Goal: Complete application form: Complete application form

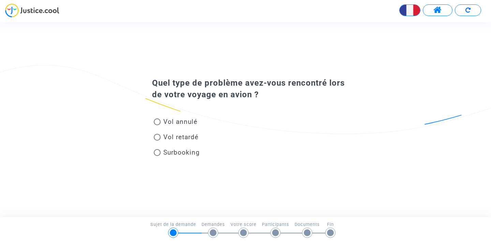
click at [159, 122] on span at bounding box center [157, 121] width 7 height 7
click at [157, 125] on input "Vol annulé" at bounding box center [157, 125] width 0 height 0
radio input "true"
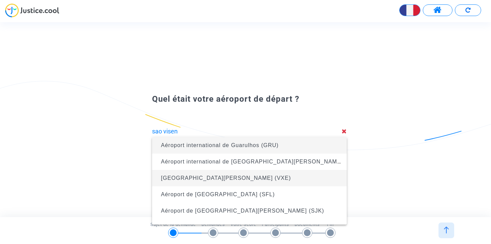
drag, startPoint x: 196, startPoint y: 133, endPoint x: 207, endPoint y: 178, distance: 45.9
click at [207, 178] on span "[GEOGRAPHIC_DATA][PERSON_NAME] (VXE)" at bounding box center [226, 178] width 130 height 6
type input "[GEOGRAPHIC_DATA][PERSON_NAME] (VXE)"
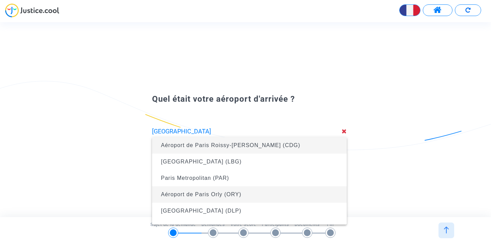
click at [229, 191] on span "Aéroport de Paris Orly (ORY)" at bounding box center [201, 194] width 80 height 6
type input "Aéroport de Paris Orly (ORY)"
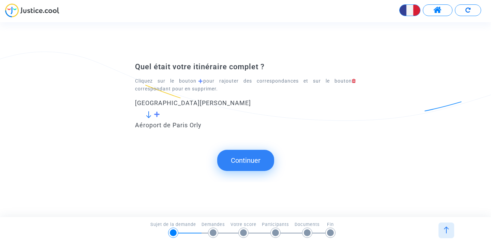
click at [251, 163] on button "Continuer" at bounding box center [245, 160] width 57 height 21
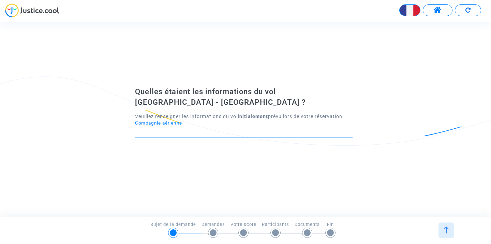
click at [206, 133] on input "Compagnie aérienne" at bounding box center [243, 131] width 217 height 7
type input "V"
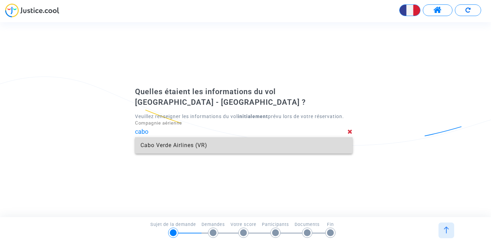
click at [164, 147] on span "Cabo Verde Airlines (VR)" at bounding box center [243, 145] width 206 height 16
type input "Cabo Verde Airlines"
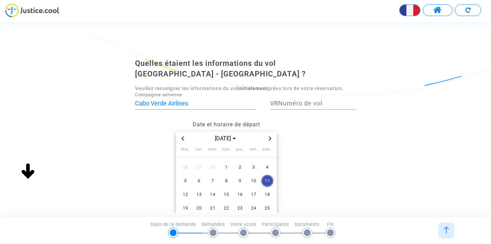
click at [182, 139] on icon "Previous month" at bounding box center [183, 138] width 4 height 4
click at [267, 207] on span "23" at bounding box center [267, 208] width 12 height 12
click at [296, 104] on input "Numéro de vol" at bounding box center [317, 103] width 78 height 7
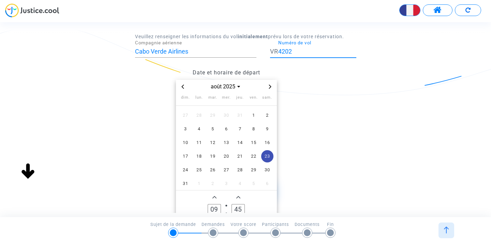
scroll to position [59, 0]
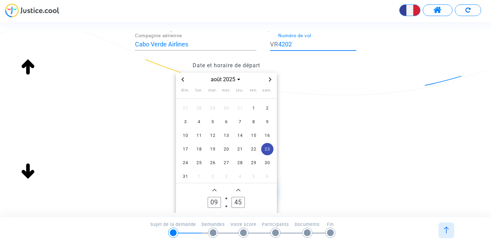
type input "4202"
click at [215, 190] on icon "Add a hour" at bounding box center [214, 190] width 4 height 4
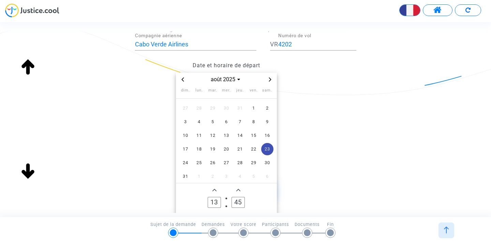
click at [215, 190] on icon "Add a hour" at bounding box center [214, 190] width 4 height 4
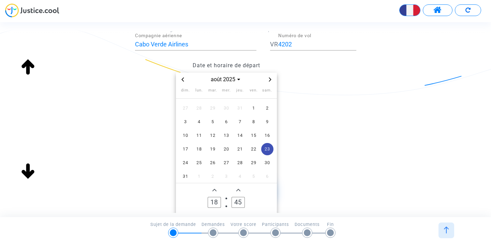
click at [215, 190] on icon "Add a hour" at bounding box center [214, 190] width 4 height 4
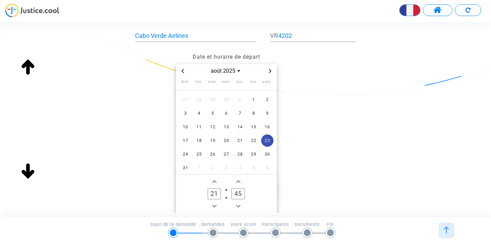
click at [214, 205] on icon "Minus a hour" at bounding box center [214, 206] width 4 height 4
click at [215, 180] on icon "Add a hour" at bounding box center [214, 181] width 4 height 2
type input "21"
click at [239, 205] on icon "Minus a minute" at bounding box center [238, 205] width 4 height 2
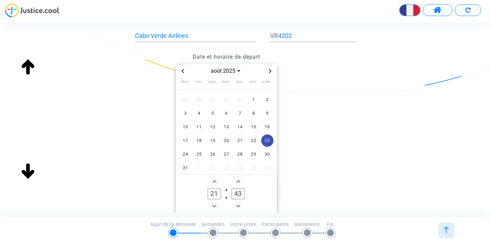
click at [239, 205] on icon "Minus a minute" at bounding box center [238, 205] width 4 height 2
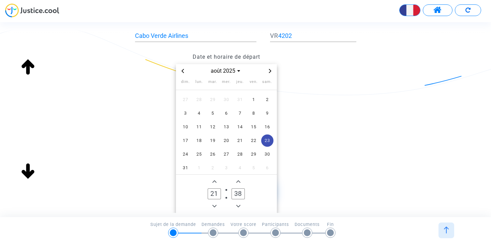
click at [239, 205] on icon "Minus a minute" at bounding box center [238, 205] width 4 height 2
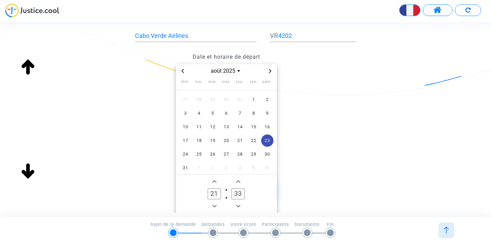
click at [239, 205] on icon "Minus a minute" at bounding box center [238, 205] width 4 height 2
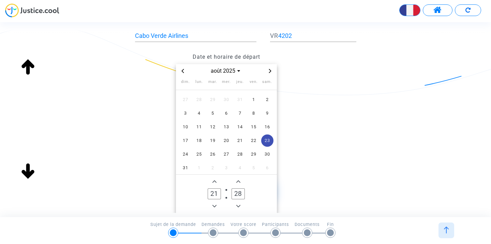
click at [239, 205] on icon "Minus a minute" at bounding box center [238, 205] width 4 height 2
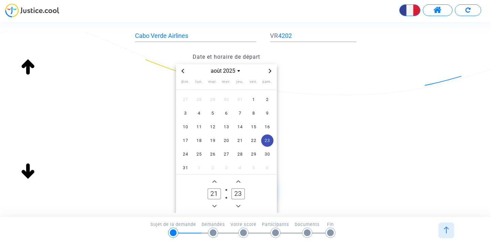
click at [239, 205] on icon "Minus a minute" at bounding box center [238, 205] width 4 height 2
type input "20"
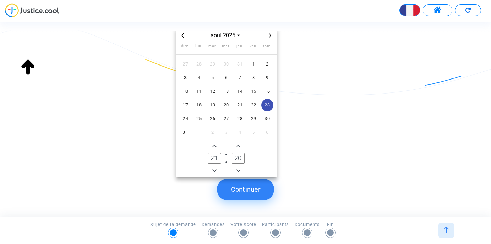
scroll to position [104, 0]
click at [241, 195] on button "Continuer" at bounding box center [245, 189] width 57 height 21
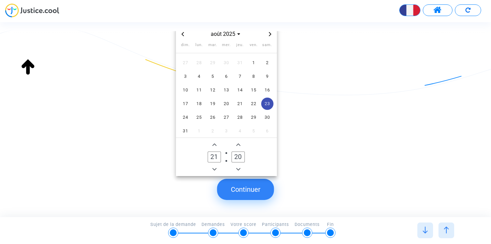
click at [255, 192] on button "Continuer" at bounding box center [245, 189] width 57 height 21
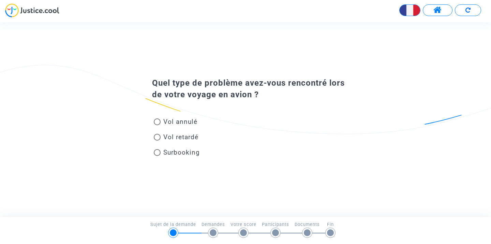
click at [159, 123] on span at bounding box center [157, 121] width 7 height 7
click at [157, 125] on input "Vol annulé" at bounding box center [157, 125] width 0 height 0
radio input "true"
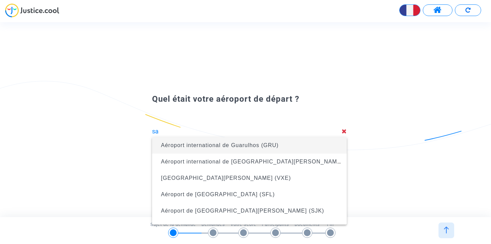
type input "s"
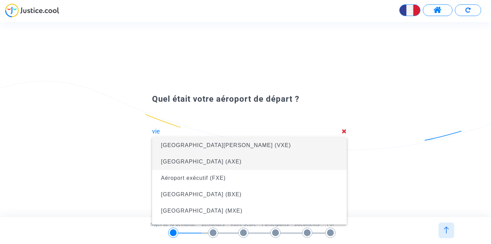
drag, startPoint x: 255, startPoint y: 133, endPoint x: 197, endPoint y: 153, distance: 61.6
click at [197, 153] on span "[GEOGRAPHIC_DATA] (AXE)" at bounding box center [249, 161] width 184 height 16
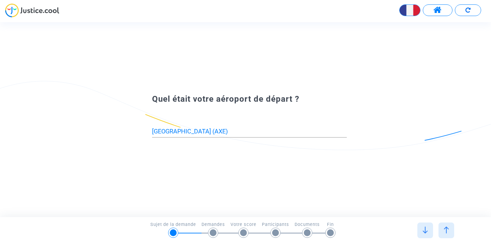
click at [217, 130] on input "[GEOGRAPHIC_DATA] (AXE)" at bounding box center [249, 131] width 195 height 7
click at [216, 132] on input "[GEOGRAPHIC_DATA] (AXE)" at bounding box center [249, 131] width 195 height 7
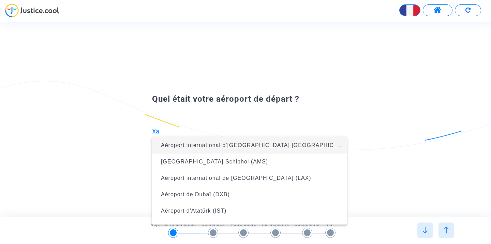
type input "X"
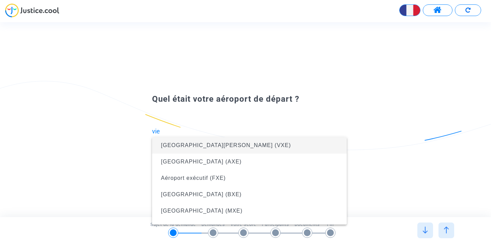
drag, startPoint x: 218, startPoint y: 133, endPoint x: 195, endPoint y: 147, distance: 27.5
click at [195, 147] on span "[GEOGRAPHIC_DATA][PERSON_NAME] (VXE)" at bounding box center [226, 145] width 130 height 6
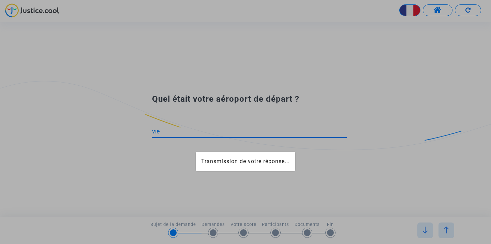
type input "[GEOGRAPHIC_DATA][PERSON_NAME] (VXE)"
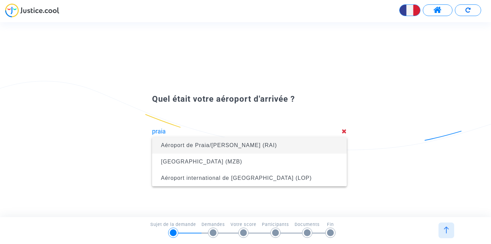
click at [198, 144] on span "Aéroport de Praia/[PERSON_NAME] (RAI)" at bounding box center [219, 145] width 116 height 6
type input "Aéroport de Praia/[PERSON_NAME] (RAI)"
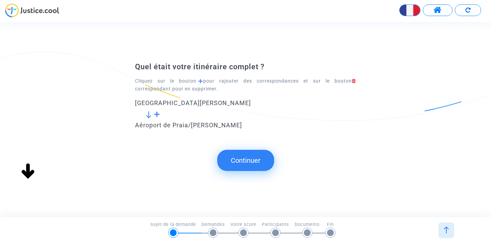
click at [247, 161] on button "Continuer" at bounding box center [245, 160] width 57 height 21
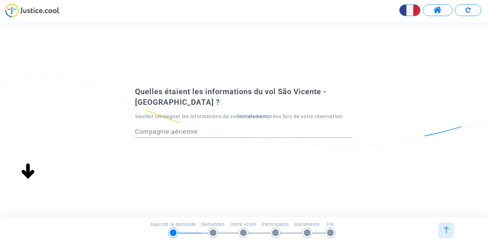
click at [211, 132] on input "Compagnie aérienne" at bounding box center [243, 131] width 217 height 7
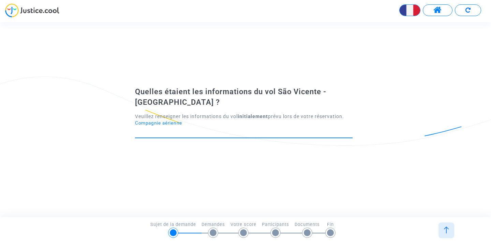
type input "a"
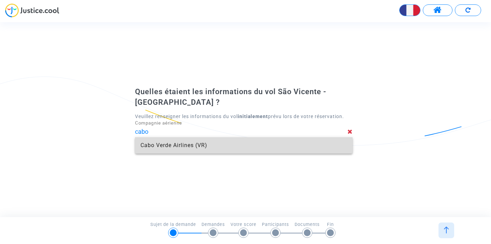
click at [195, 143] on span "Cabo Verde Airlines (VR)" at bounding box center [243, 145] width 206 height 16
type input "Cabo Verde Airlines"
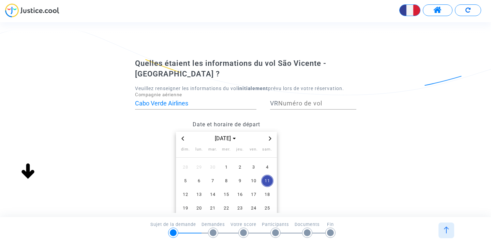
click at [303, 100] on input "Numéro de vol" at bounding box center [317, 103] width 78 height 7
type input "4202"
click at [184, 138] on icon "Previous month" at bounding box center [183, 138] width 4 height 4
click at [265, 205] on span "23" at bounding box center [267, 208] width 12 height 12
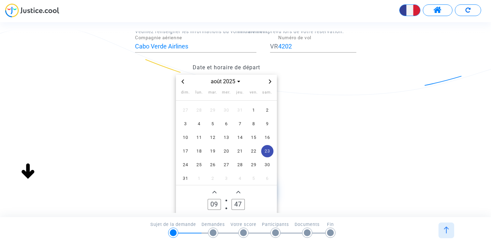
scroll to position [108, 0]
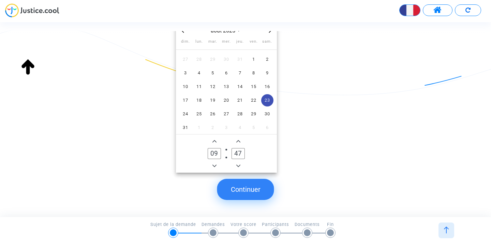
click at [249, 192] on button "Continuer" at bounding box center [245, 189] width 57 height 21
